Goal: Task Accomplishment & Management: Use online tool/utility

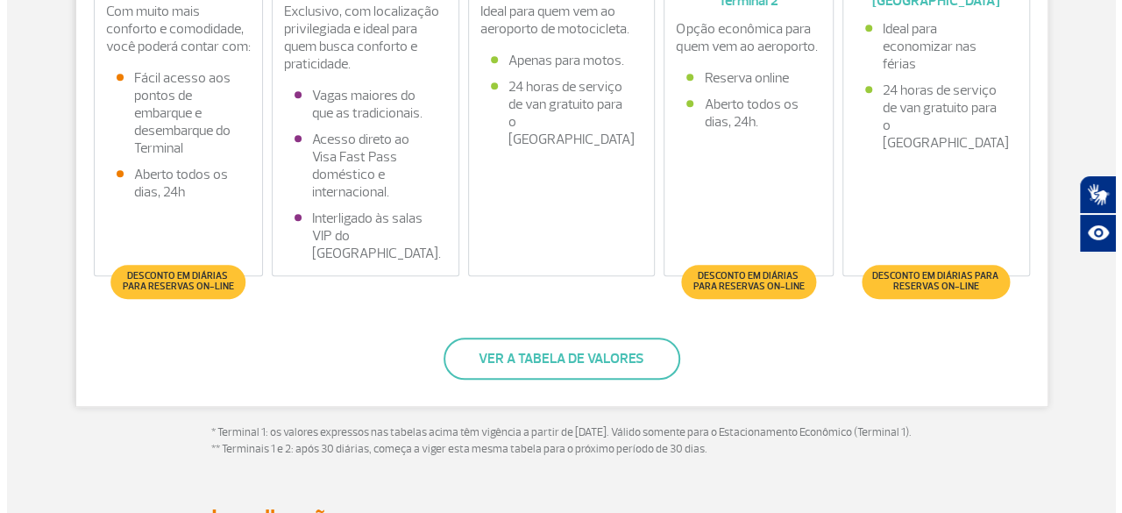
scroll to position [573, 0]
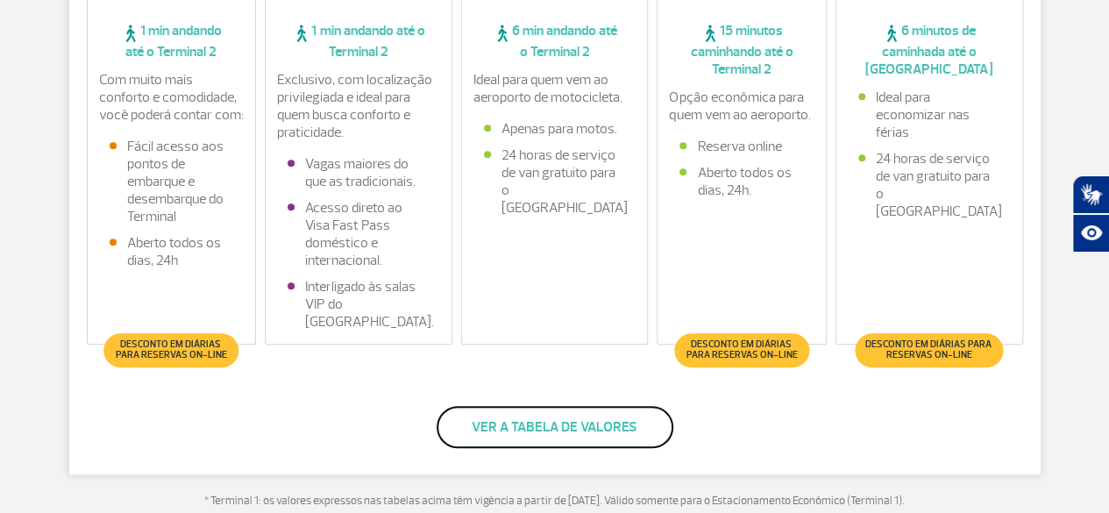
click at [544, 430] on button "Ver a tabela de valores" at bounding box center [555, 427] width 237 height 42
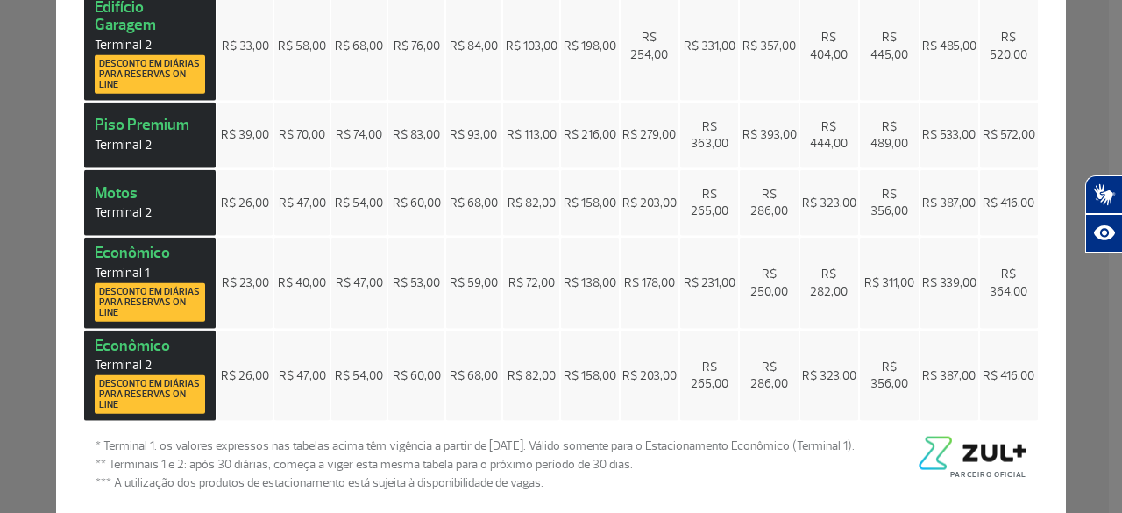
scroll to position [0, 0]
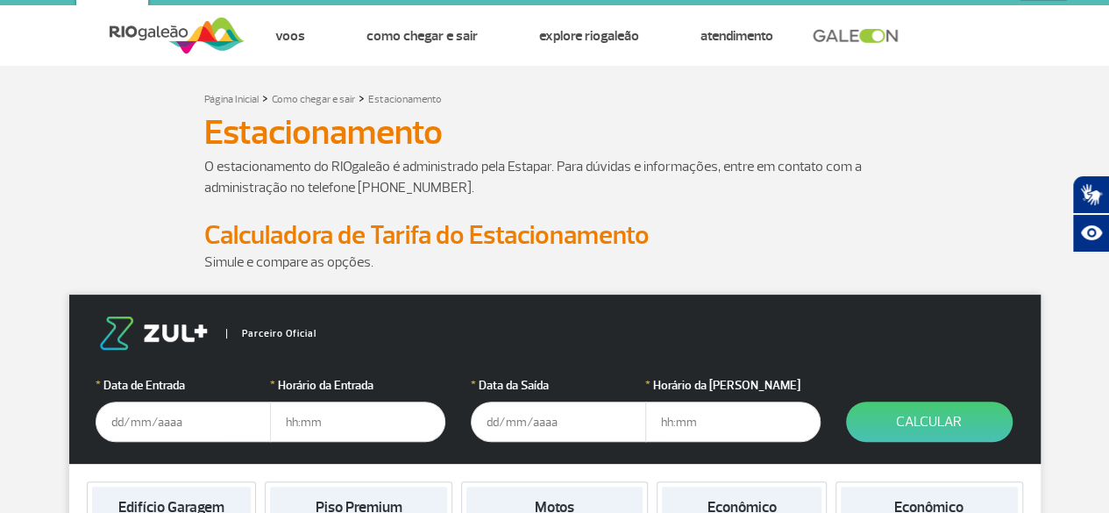
scroll to position [9, 0]
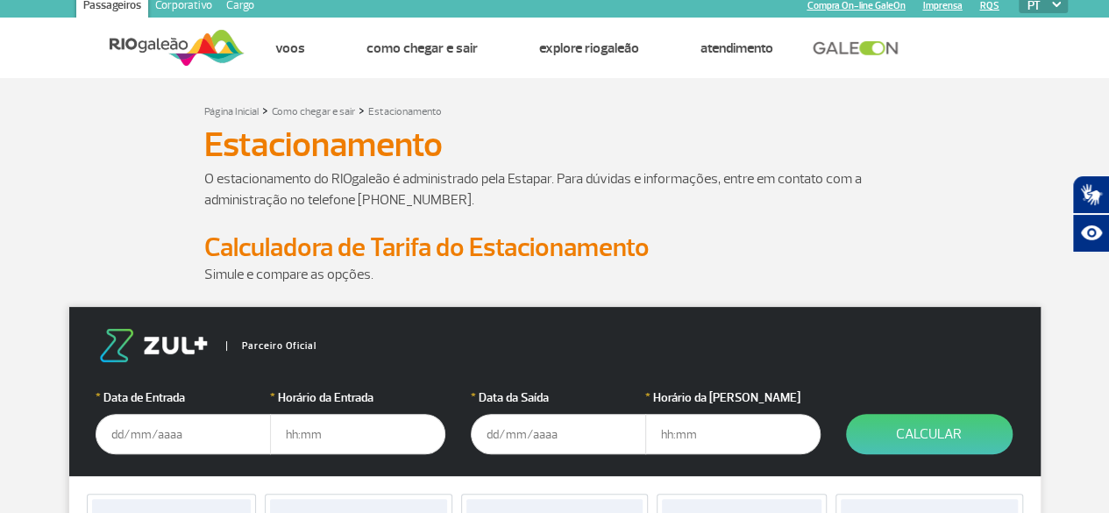
click at [174, 424] on input "text" at bounding box center [183, 434] width 175 height 40
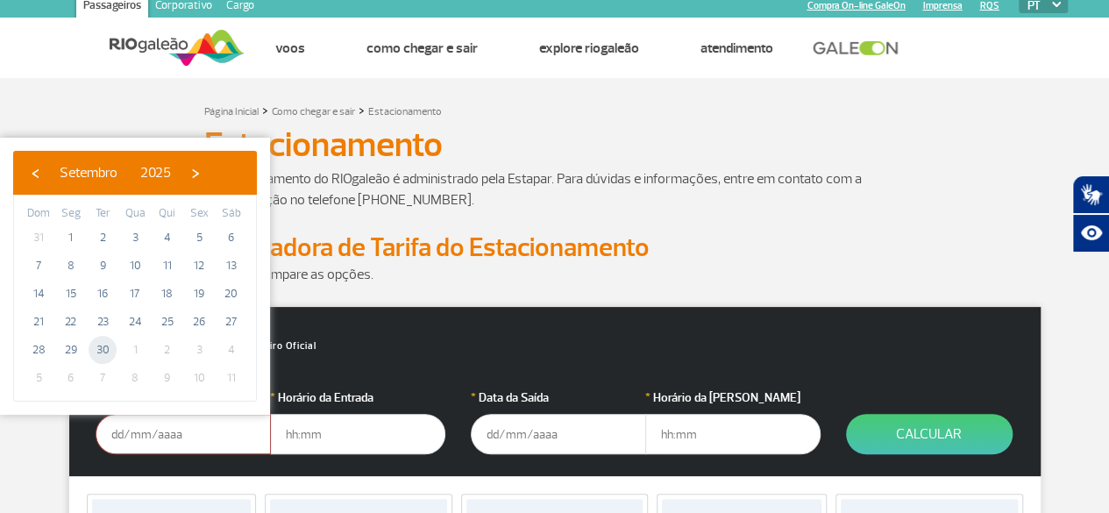
click at [103, 352] on span "30" at bounding box center [103, 350] width 28 height 28
type input "30/09/2025"
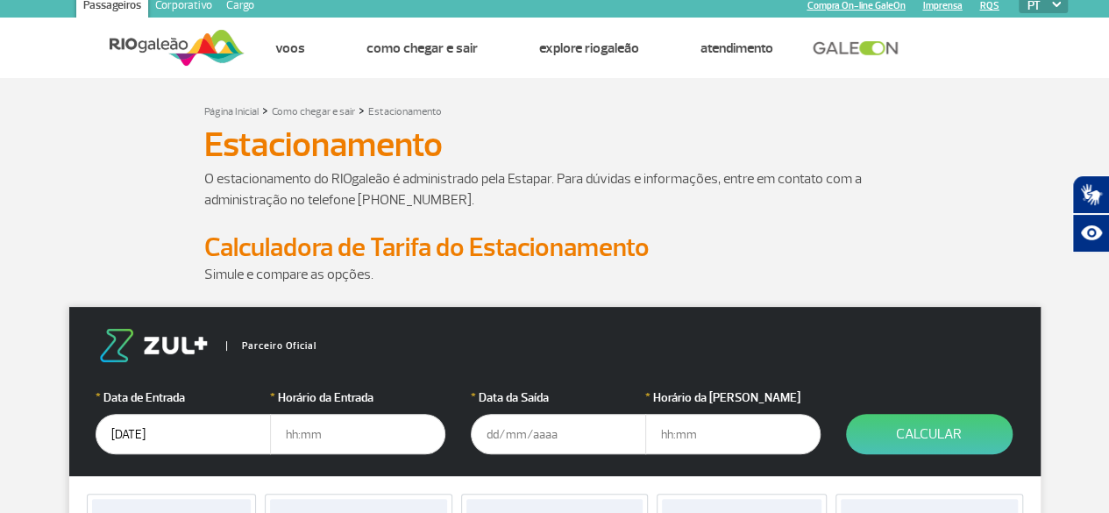
click at [353, 434] on input "text" at bounding box center [357, 434] width 175 height 40
type input "04:30"
click at [530, 437] on input "text" at bounding box center [558, 434] width 175 height 40
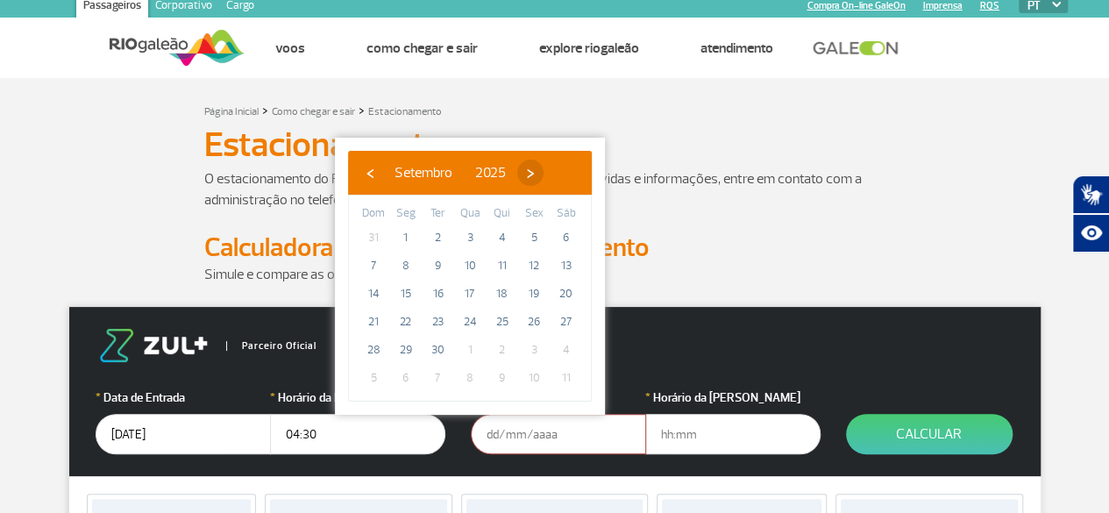
click at [544, 167] on span "›" at bounding box center [530, 173] width 26 height 26
click at [405, 264] on span "6" at bounding box center [406, 266] width 28 height 28
type input "06/10/2025"
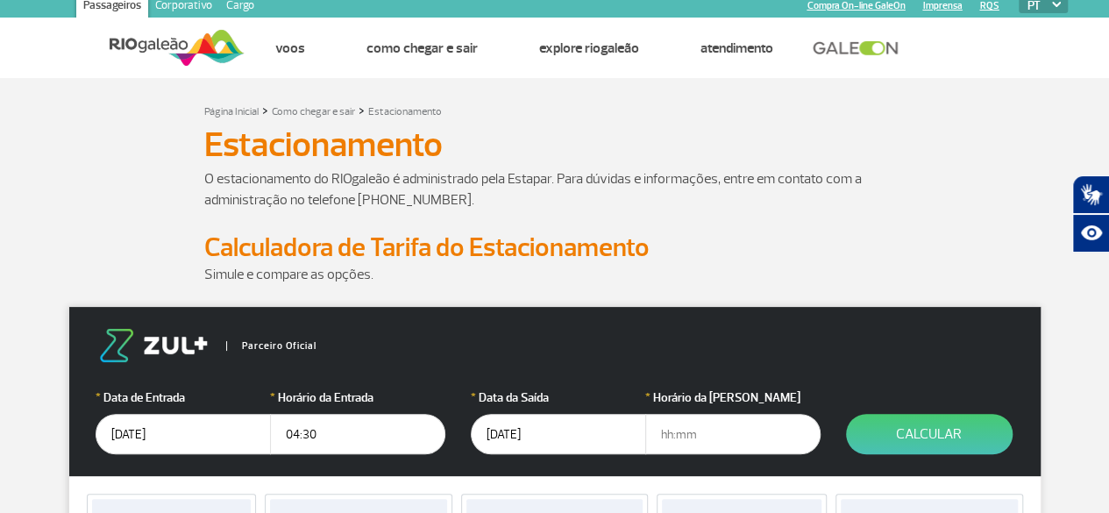
click at [680, 428] on input "text" at bounding box center [732, 434] width 175 height 40
type input "01:00"
click at [908, 423] on button "Calcular" at bounding box center [929, 434] width 167 height 40
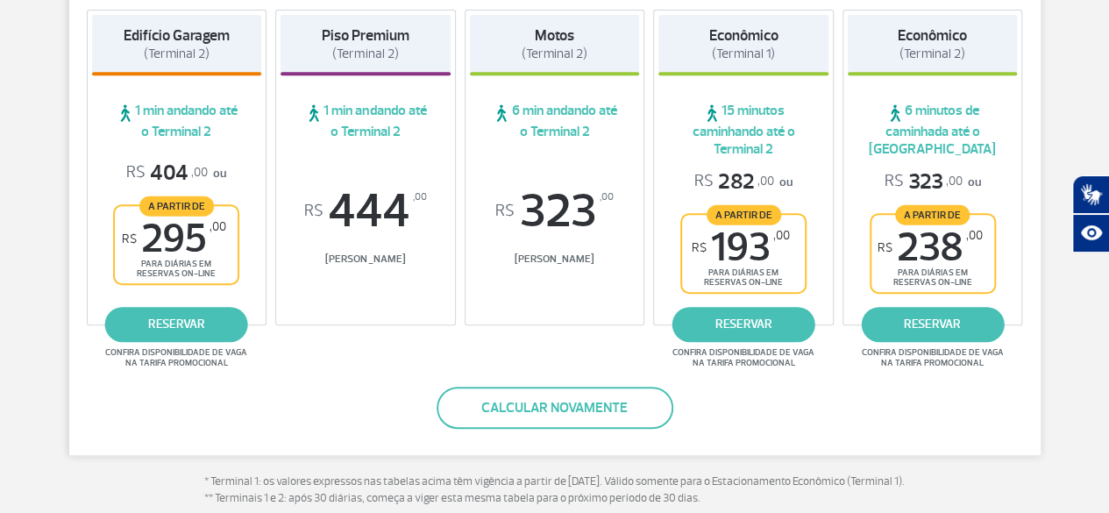
scroll to position [381, 0]
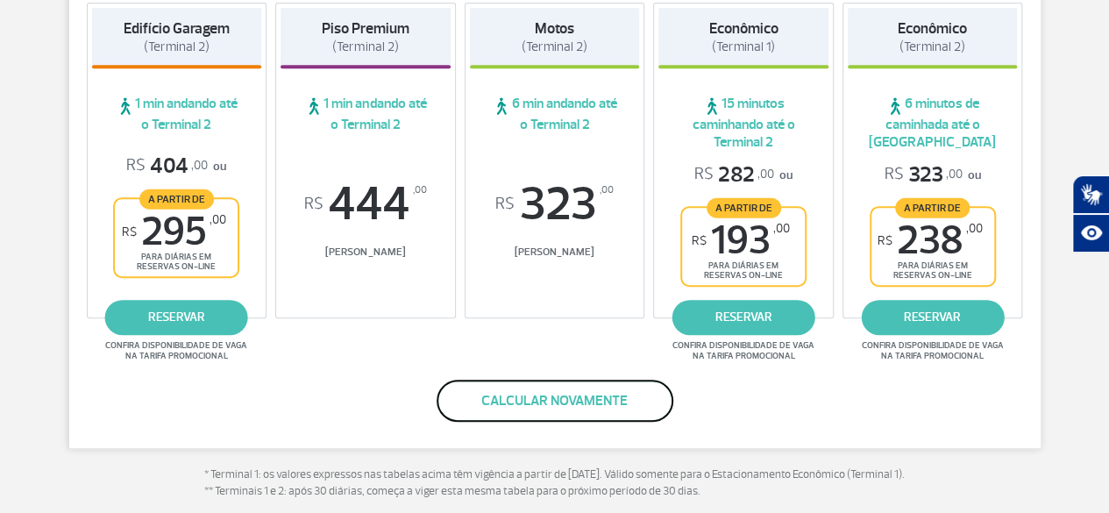
click at [570, 402] on button "Calcular novamente" at bounding box center [555, 401] width 237 height 42
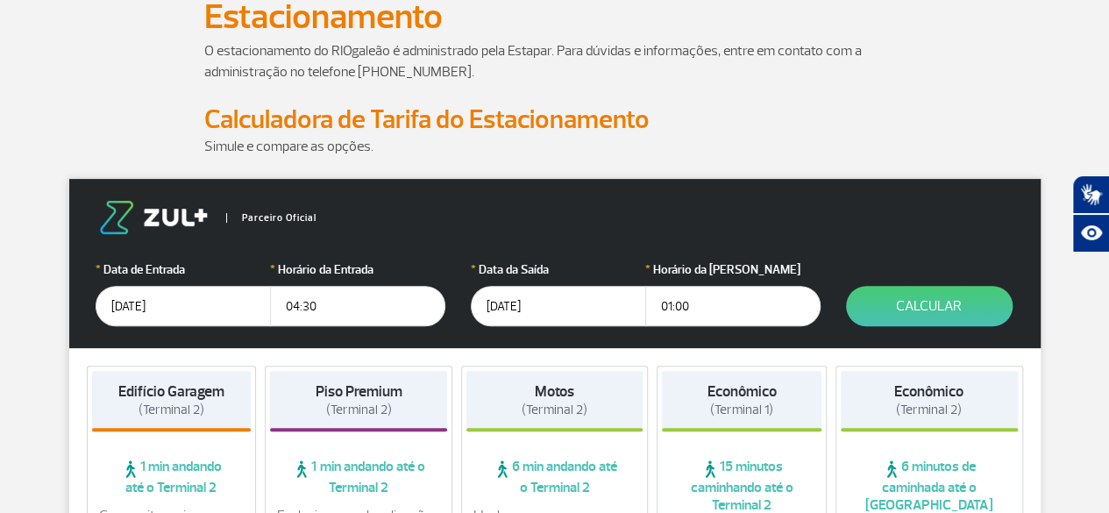
scroll to position [141, 0]
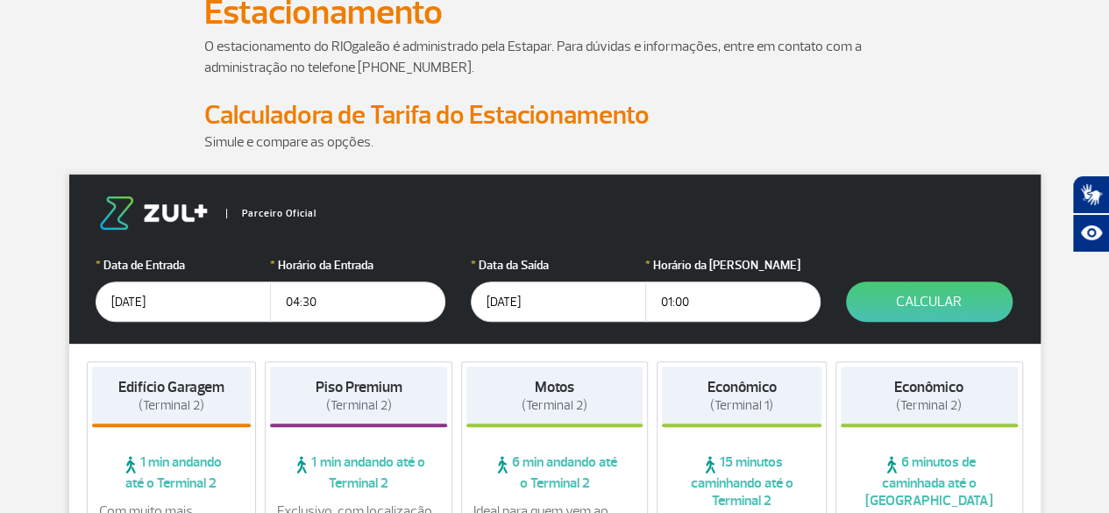
click at [317, 310] on input "04:30" at bounding box center [357, 301] width 175 height 40
type input "0"
type input "05:00"
click at [954, 307] on button "Calcular" at bounding box center [929, 301] width 167 height 40
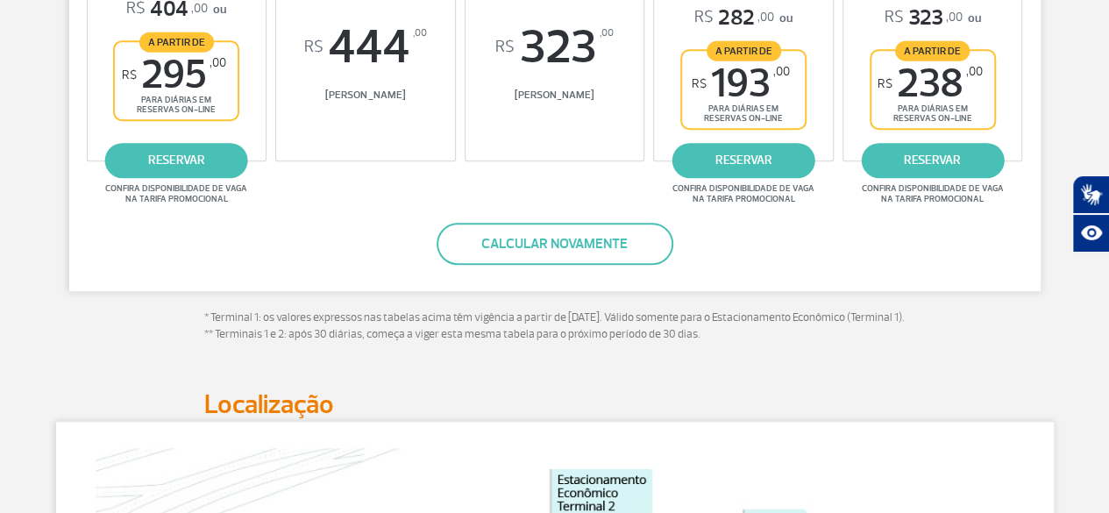
scroll to position [514, 0]
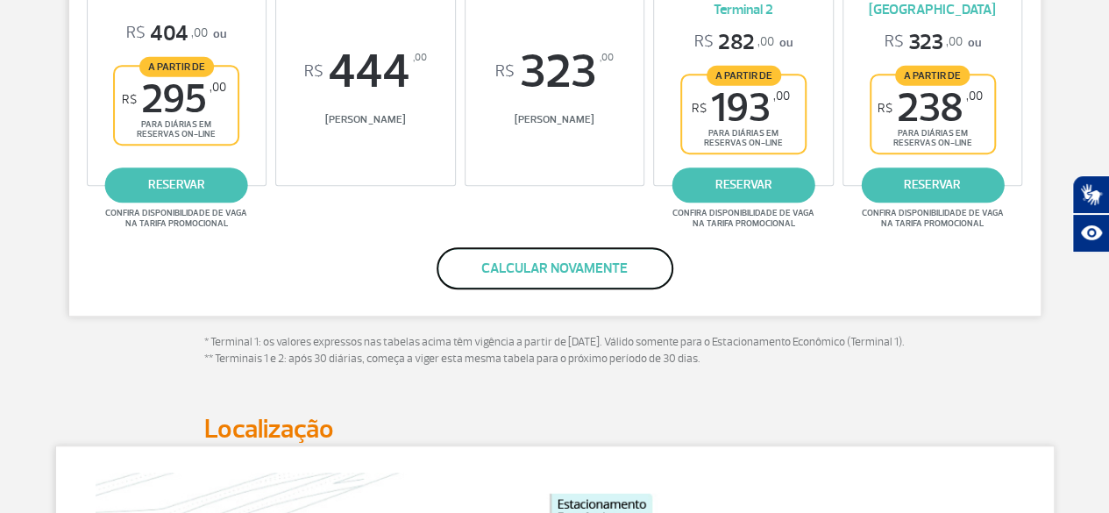
click at [573, 263] on button "Calcular novamente" at bounding box center [555, 268] width 237 height 42
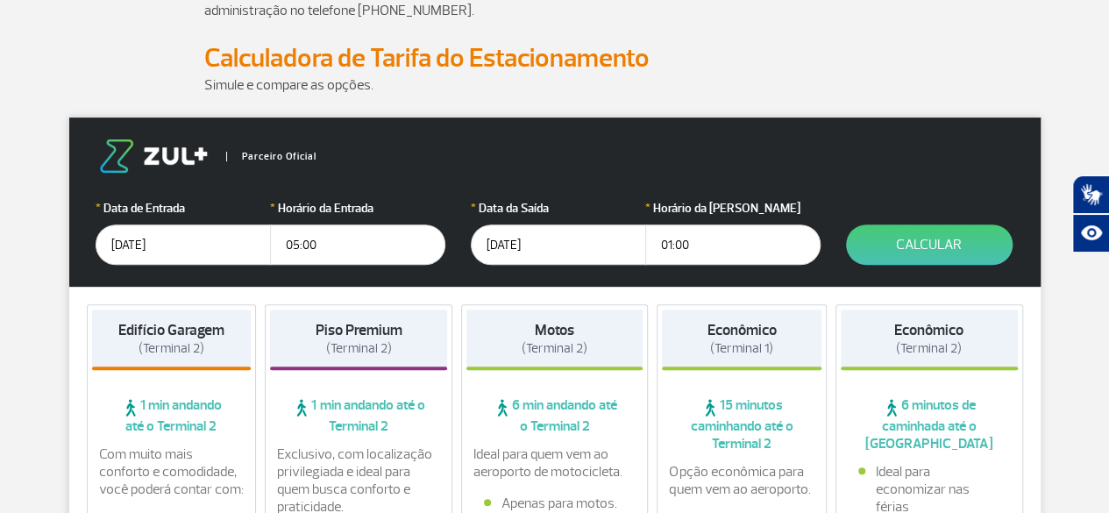
scroll to position [167, 0]
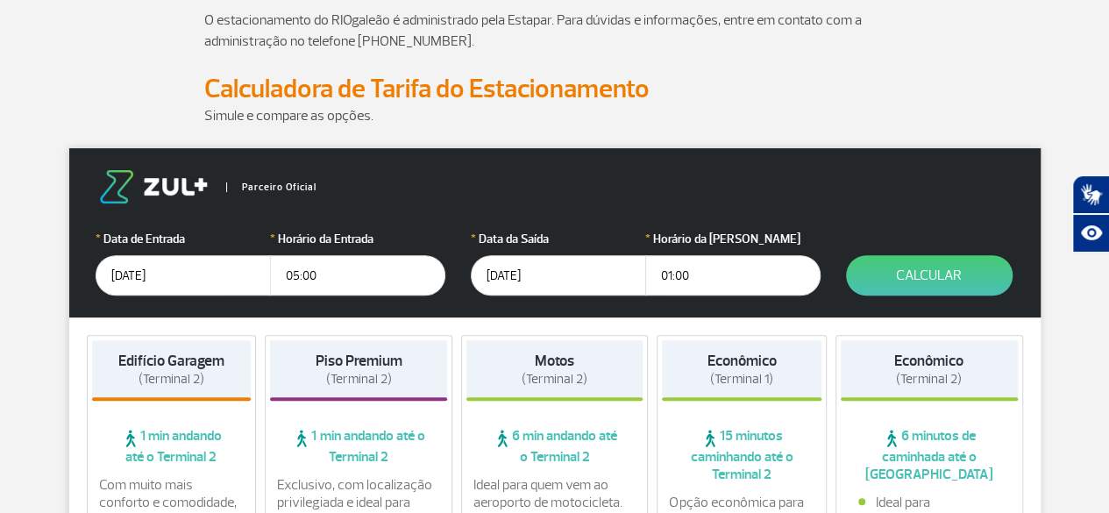
click at [708, 271] on input "01:00" at bounding box center [732, 275] width 175 height 40
type input "00:30"
click at [965, 270] on button "Calcular" at bounding box center [929, 275] width 167 height 40
